Goal: Task Accomplishment & Management: Manage account settings

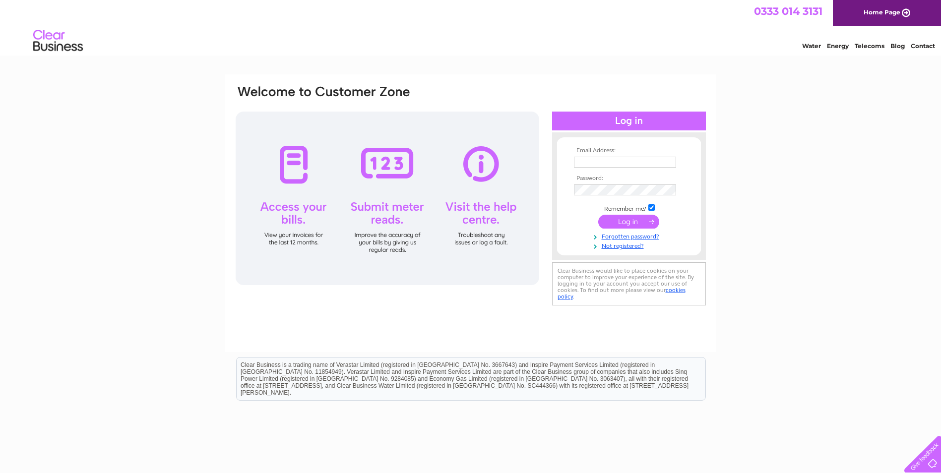
type input "peter@killynether.com"
drag, startPoint x: 0, startPoint y: 0, endPoint x: 628, endPoint y: 222, distance: 665.9
click at [628, 222] on input "submit" at bounding box center [628, 222] width 61 height 14
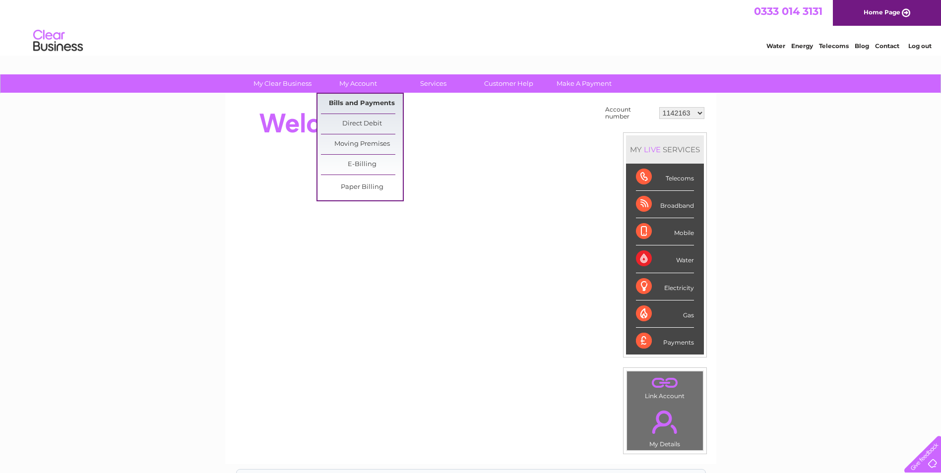
click at [370, 103] on link "Bills and Payments" at bounding box center [362, 104] width 82 height 20
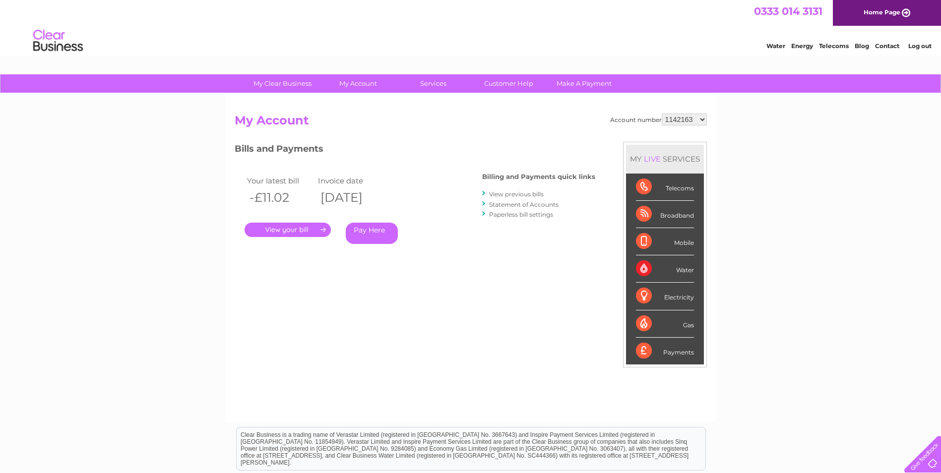
click at [702, 118] on select "1142163 30295295" at bounding box center [684, 120] width 45 height 12
select select "30295295"
click at [662, 114] on select "1142163 30295295" at bounding box center [684, 120] width 45 height 12
click at [301, 231] on link "." at bounding box center [287, 230] width 86 height 14
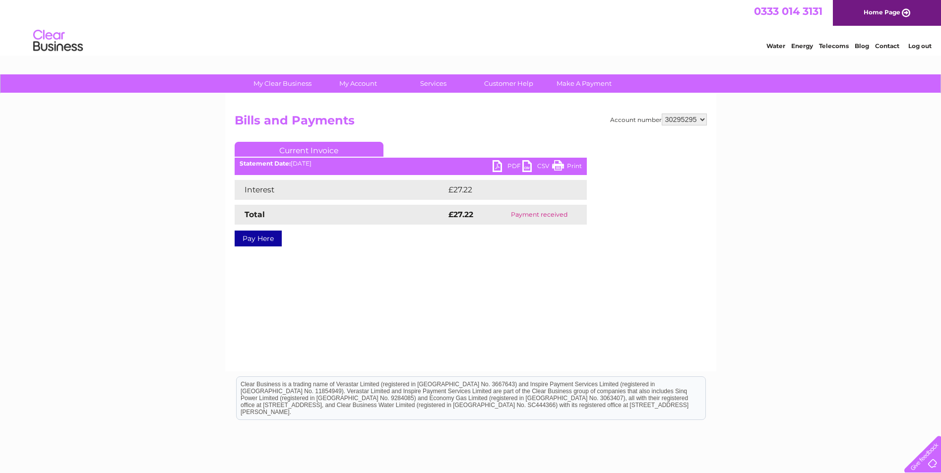
click at [321, 151] on link "Current Invoice" at bounding box center [309, 149] width 149 height 15
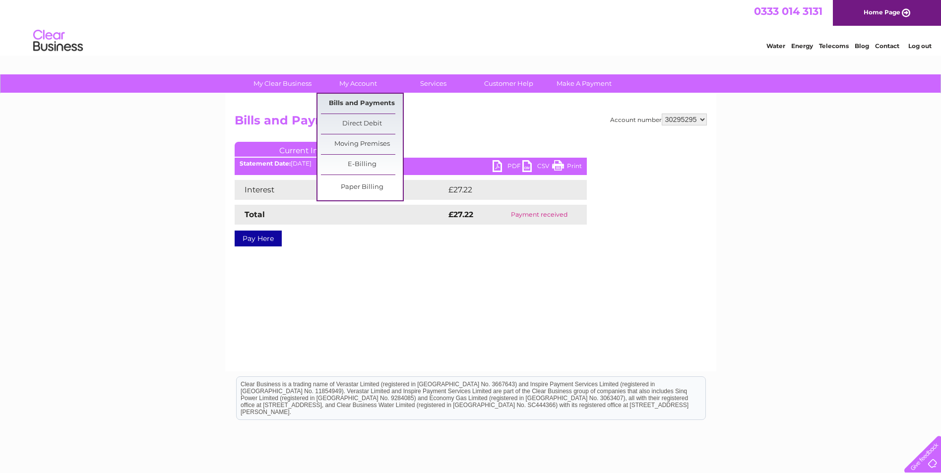
click at [356, 104] on link "Bills and Payments" at bounding box center [362, 104] width 82 height 20
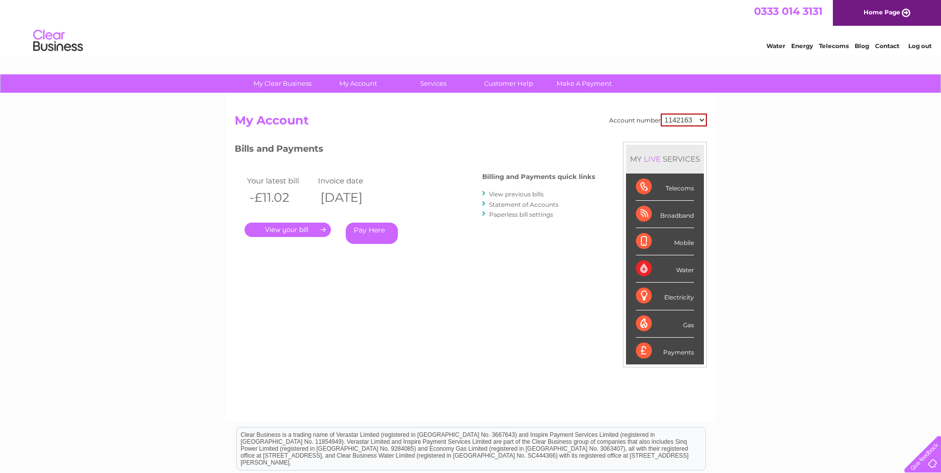
click at [511, 205] on link "Statement of Accounts" at bounding box center [523, 204] width 69 height 7
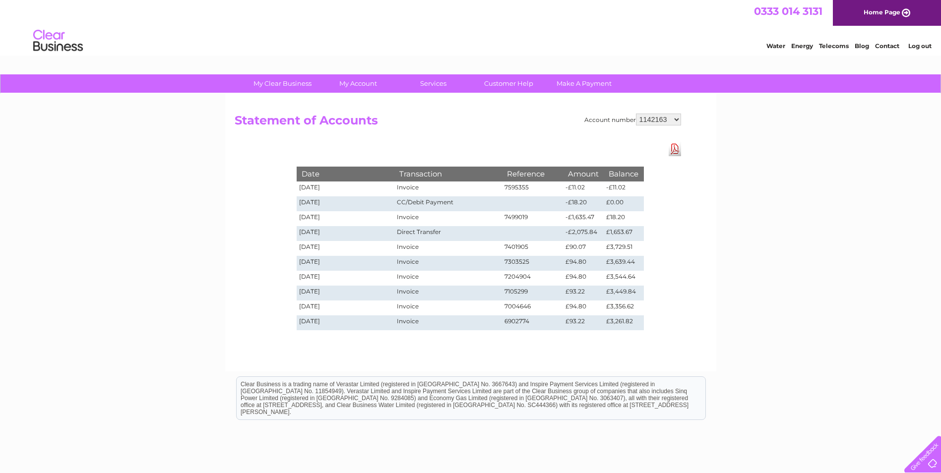
click at [672, 119] on select "1142163 30295295" at bounding box center [658, 120] width 45 height 12
select select "30295295"
click at [636, 114] on select "1142163 30295295" at bounding box center [658, 120] width 45 height 12
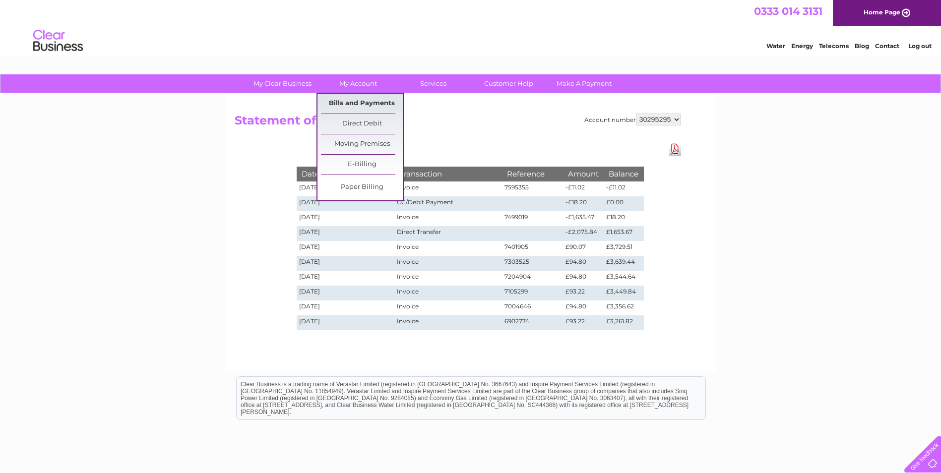
click at [358, 103] on link "Bills and Payments" at bounding box center [362, 104] width 82 height 20
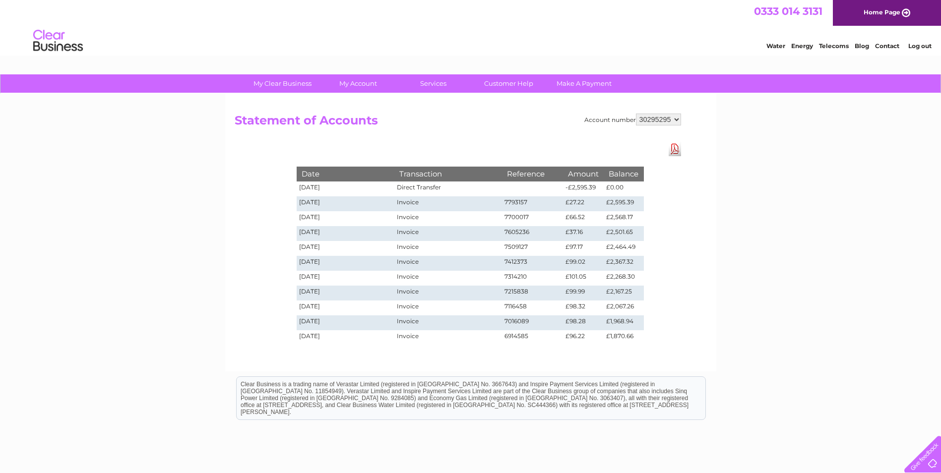
click at [919, 43] on link "Log out" at bounding box center [919, 45] width 23 height 7
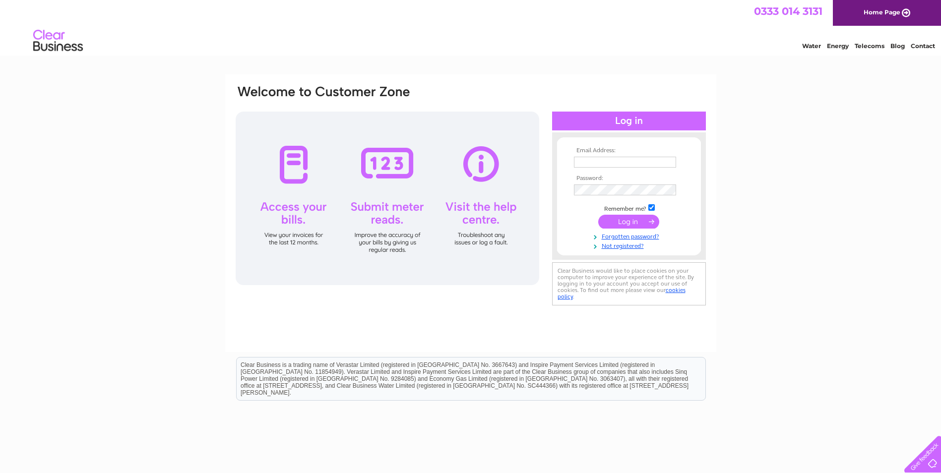
type input "[PERSON_NAME][EMAIL_ADDRESS][DOMAIN_NAME]"
click at [628, 224] on input "submit" at bounding box center [628, 222] width 61 height 14
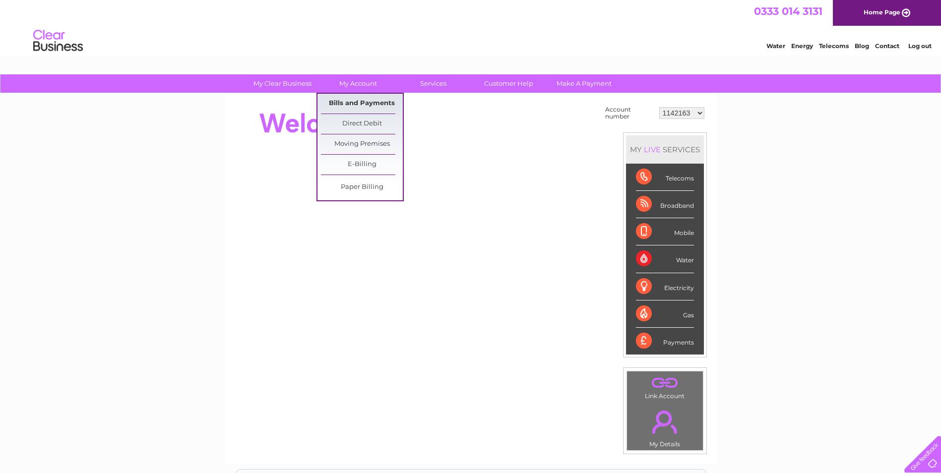
click at [342, 101] on link "Bills and Payments" at bounding box center [362, 104] width 82 height 20
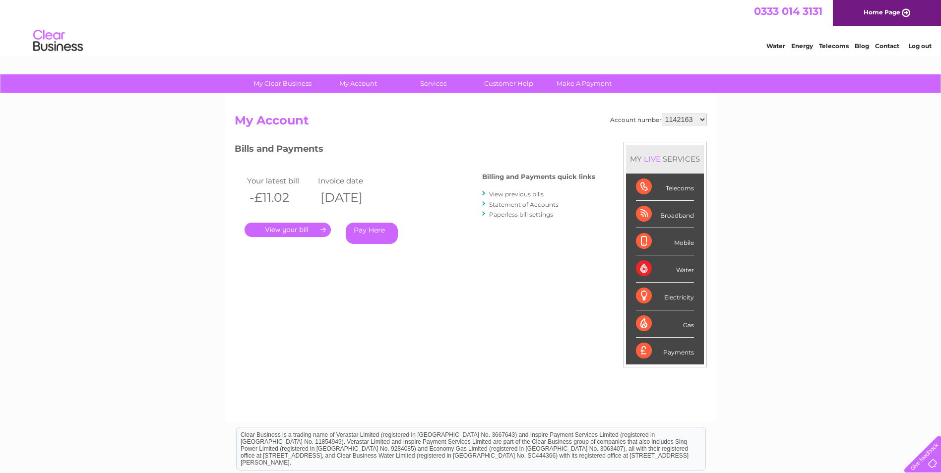
click at [508, 203] on link "Statement of Accounts" at bounding box center [523, 204] width 69 height 7
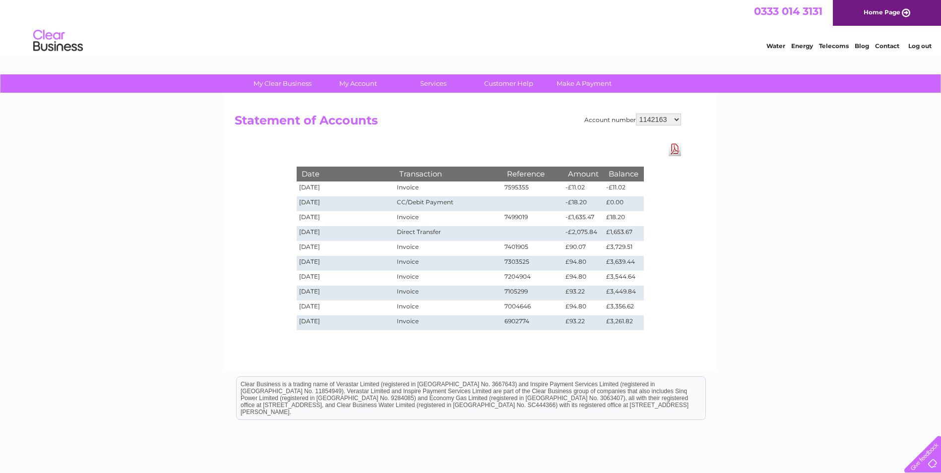
click at [672, 121] on select "1142163 30295295" at bounding box center [658, 120] width 45 height 12
select select "30295295"
click at [636, 114] on select "1142163 30295295" at bounding box center [658, 120] width 45 height 12
